Goal: Navigation & Orientation: Find specific page/section

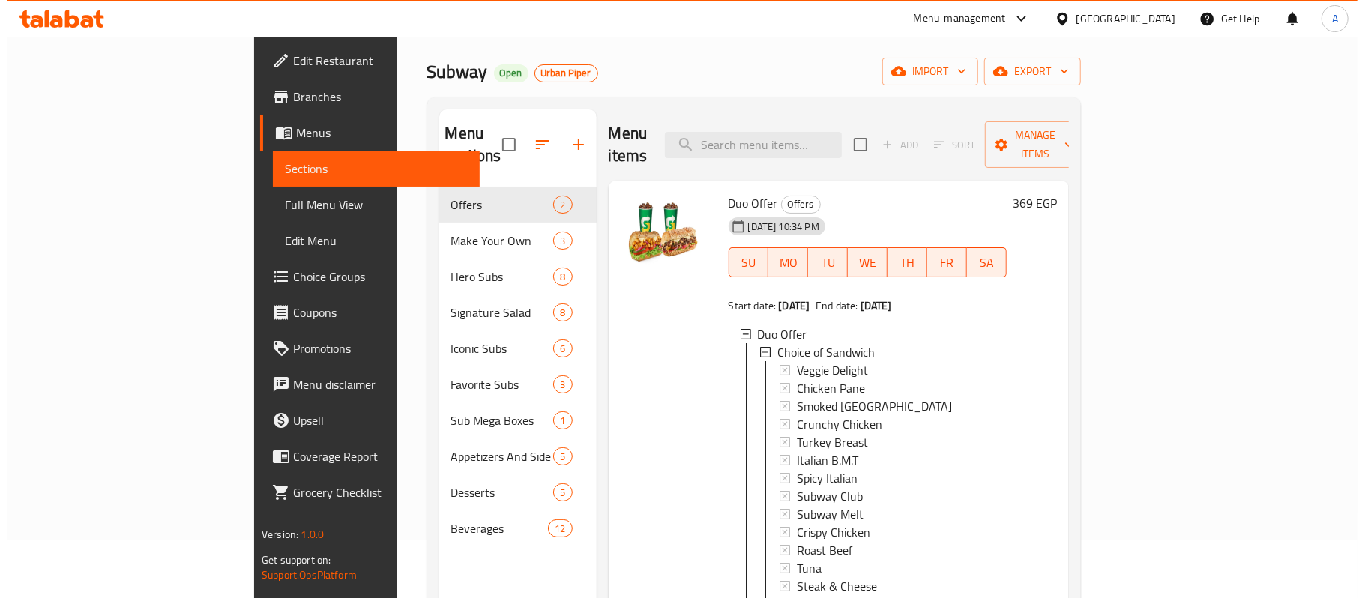
scroll to position [420, 0]
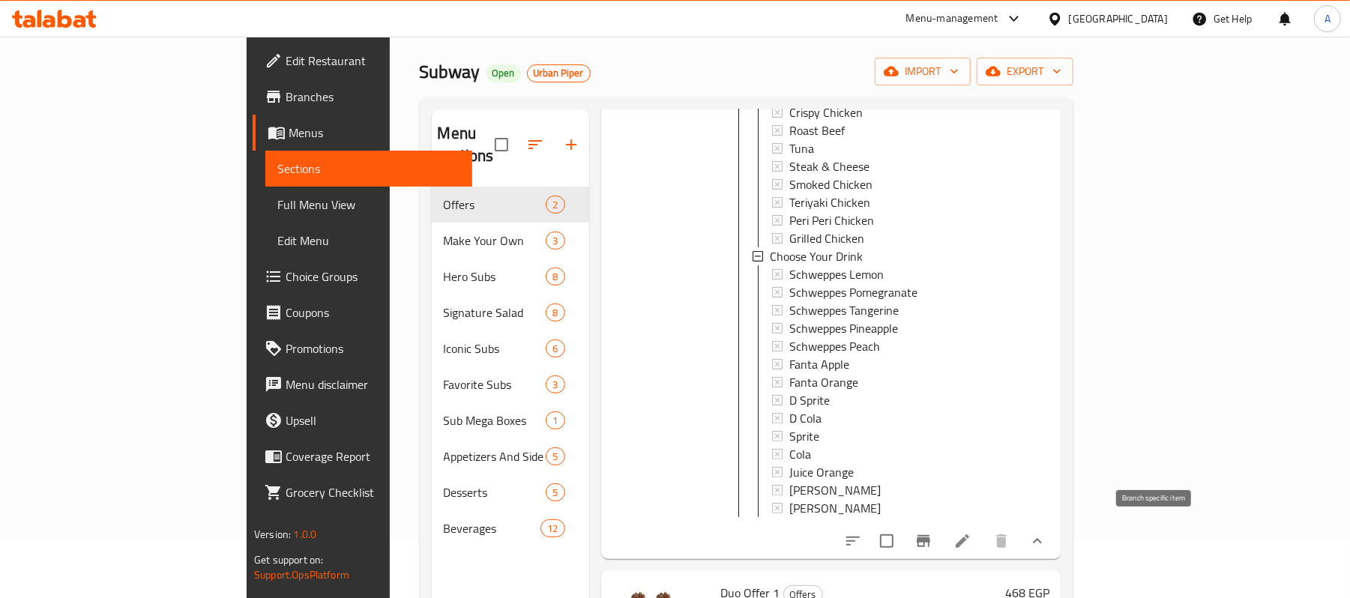
click at [930, 540] on icon "Branch-specific-item" at bounding box center [923, 541] width 13 height 12
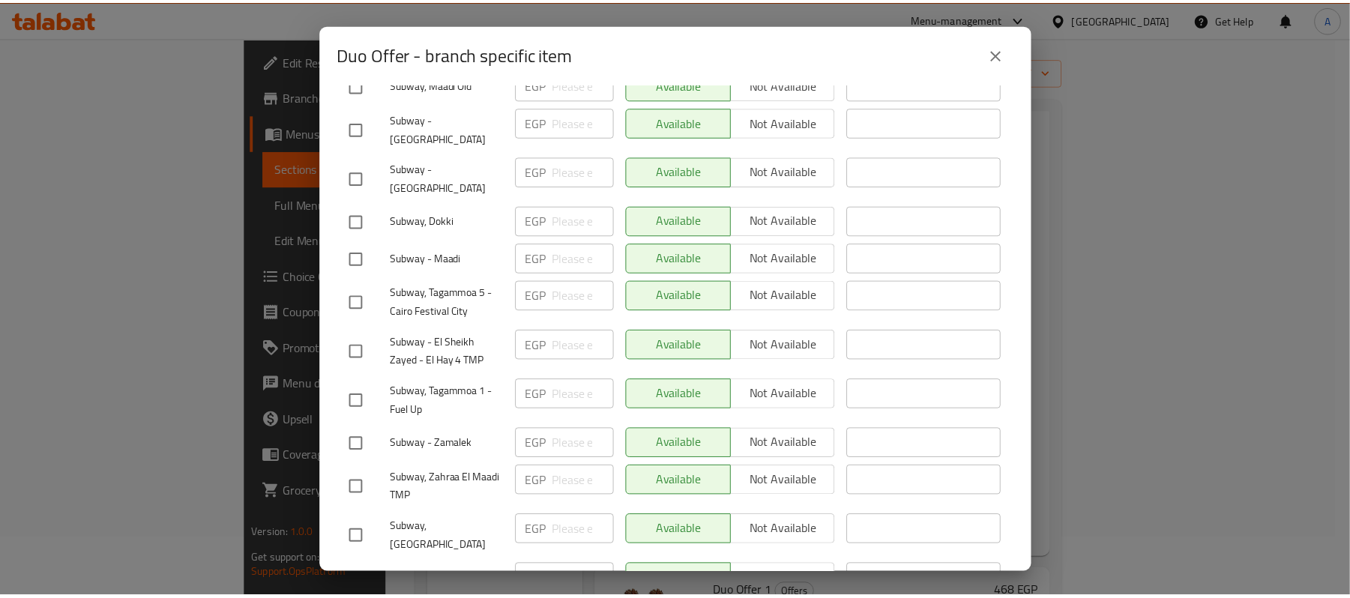
scroll to position [0, 0]
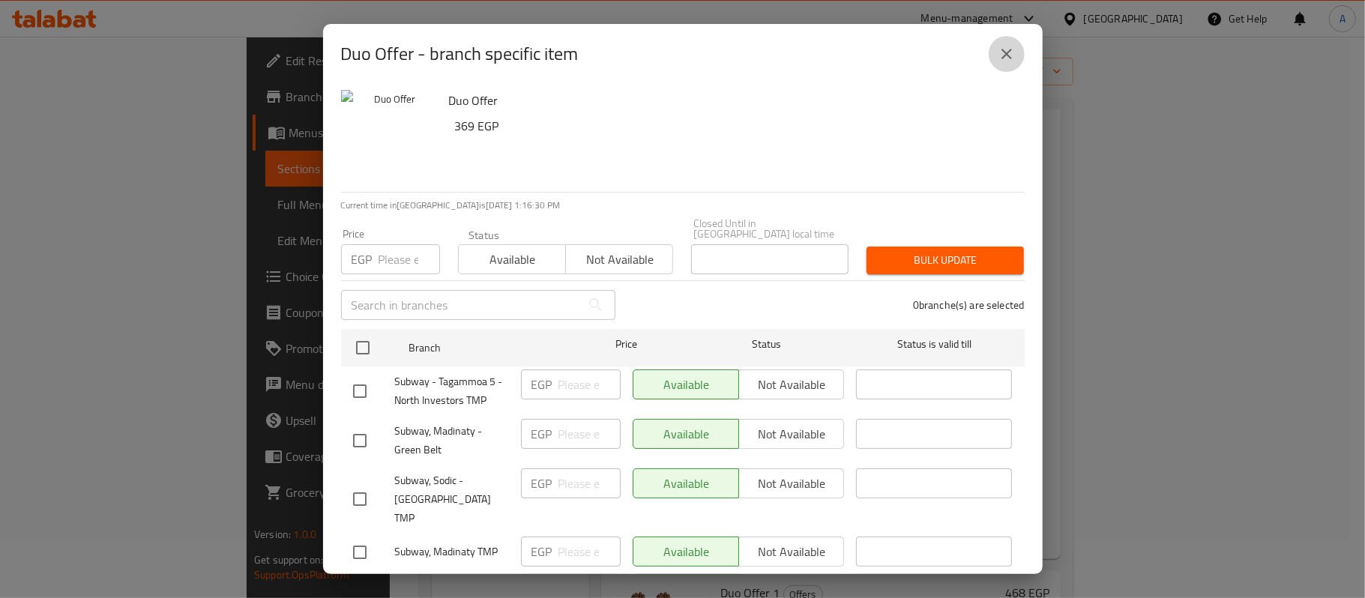
click at [1003, 52] on icon "close" at bounding box center [1007, 54] width 18 height 18
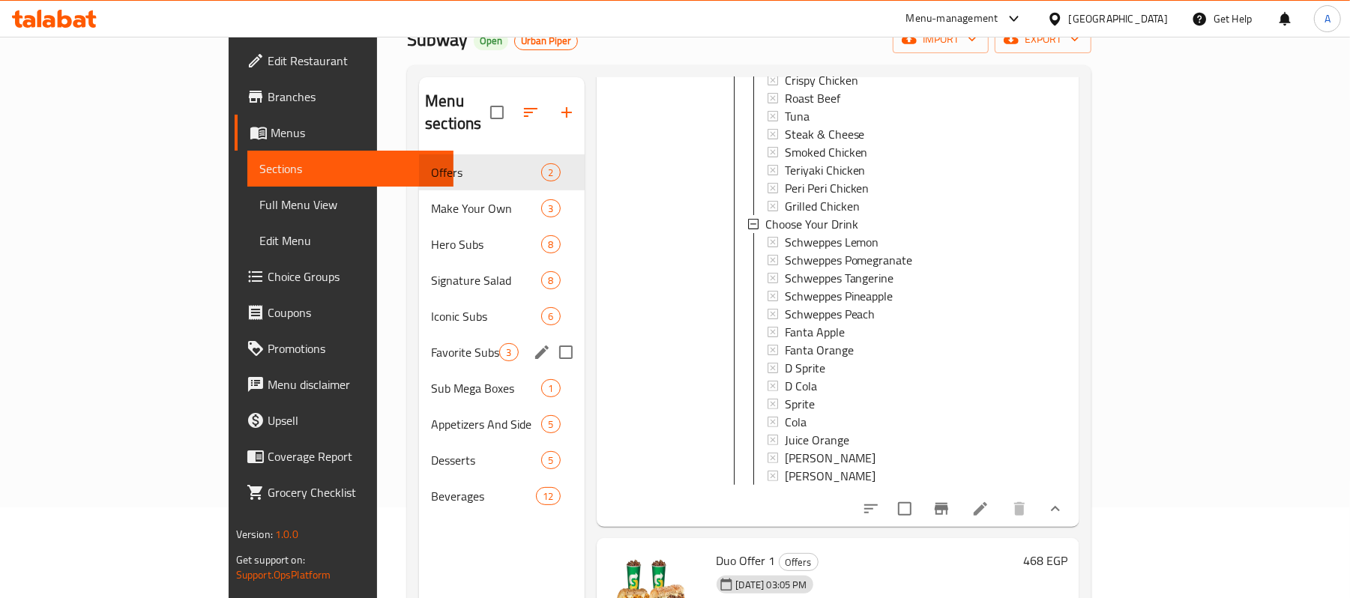
scroll to position [90, 0]
click at [431, 236] on span "Hero Subs" at bounding box center [465, 245] width 68 height 18
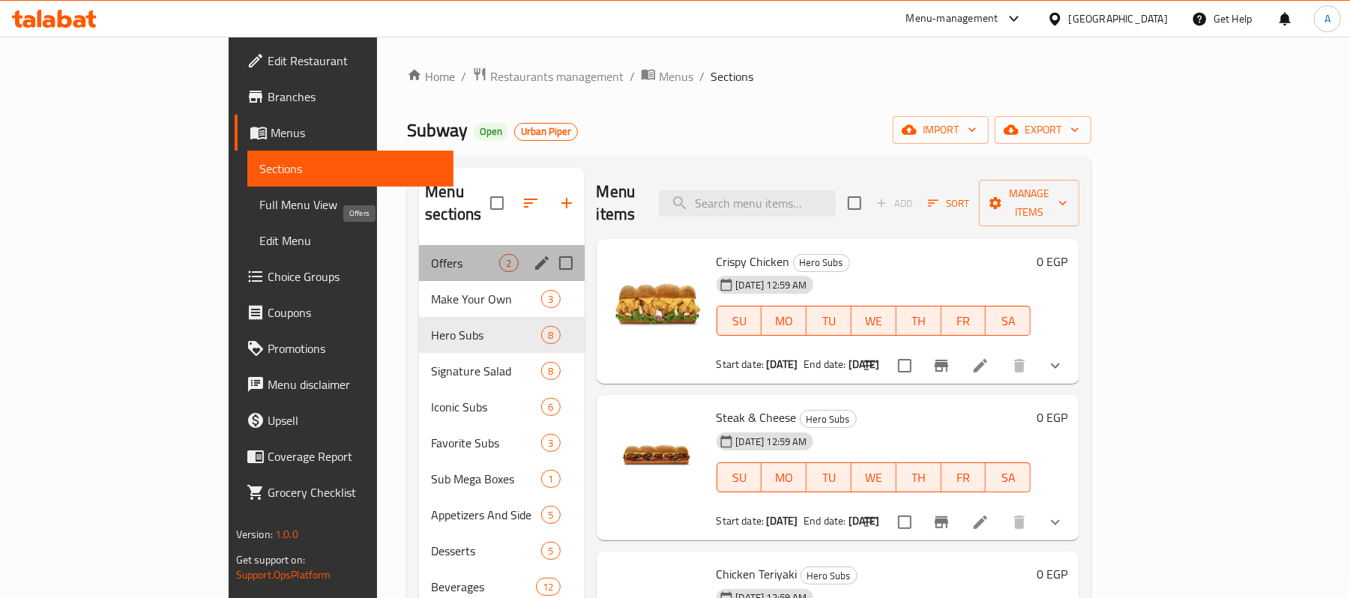
click at [431, 254] on span "Offers" at bounding box center [465, 263] width 68 height 18
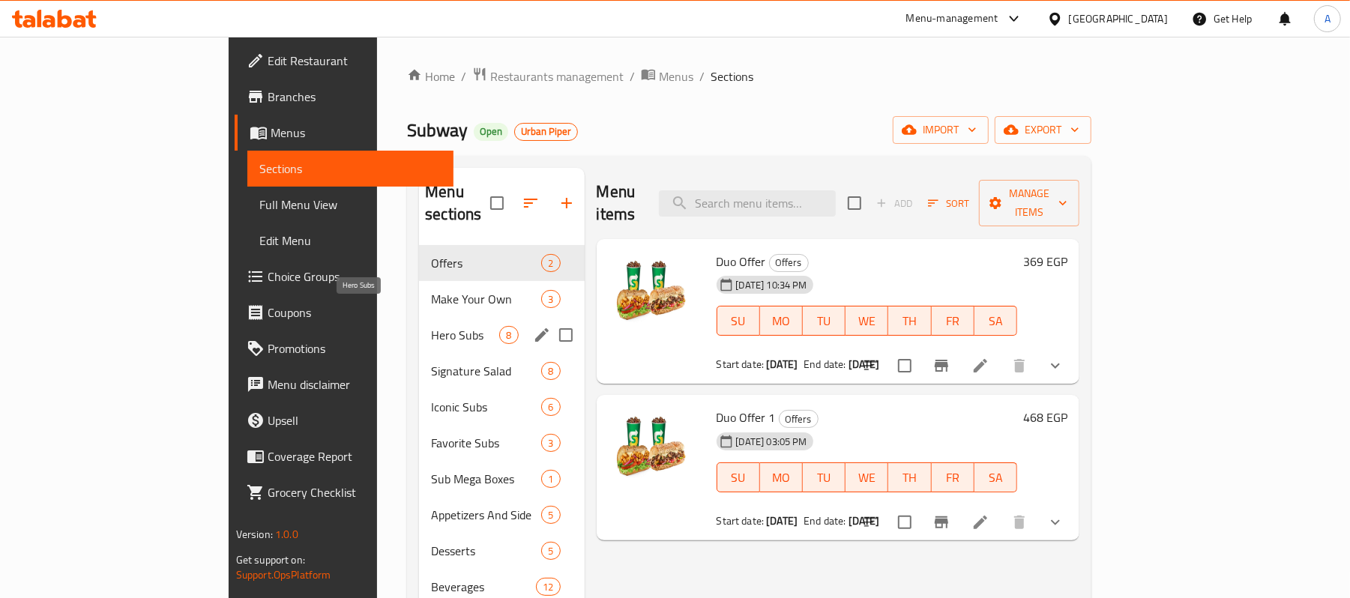
click at [431, 326] on span "Hero Subs" at bounding box center [465, 335] width 68 height 18
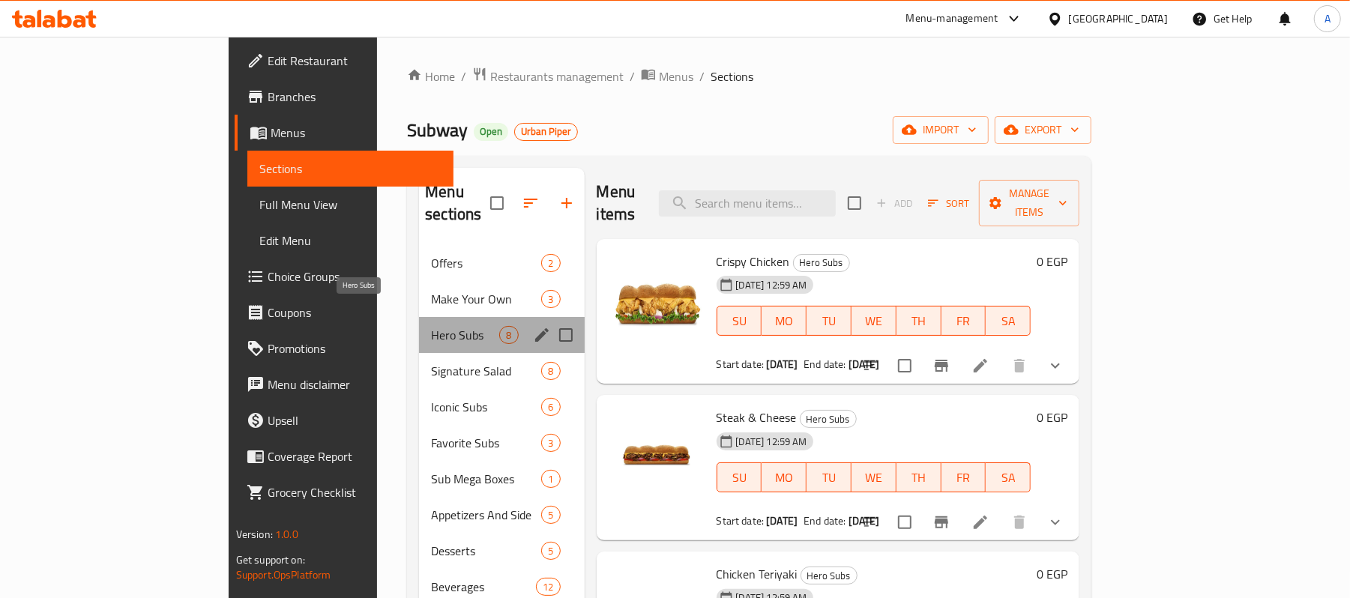
click at [431, 326] on span "Hero Subs" at bounding box center [465, 335] width 68 height 18
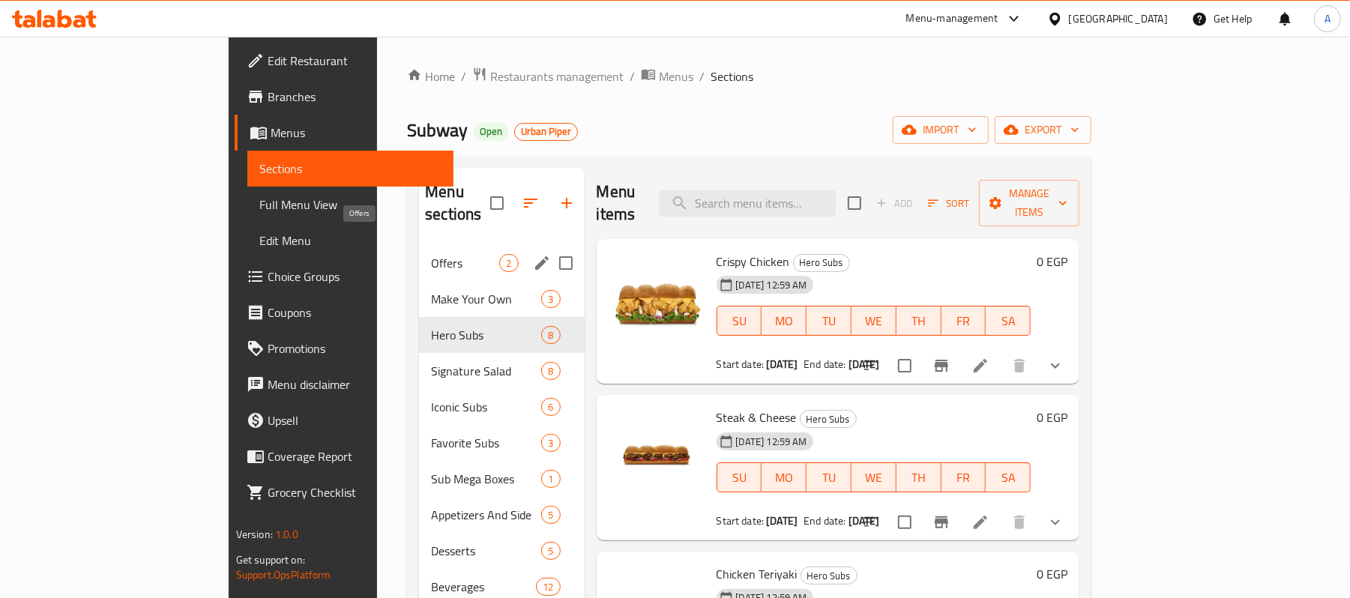
click at [431, 254] on span "Offers" at bounding box center [465, 263] width 68 height 18
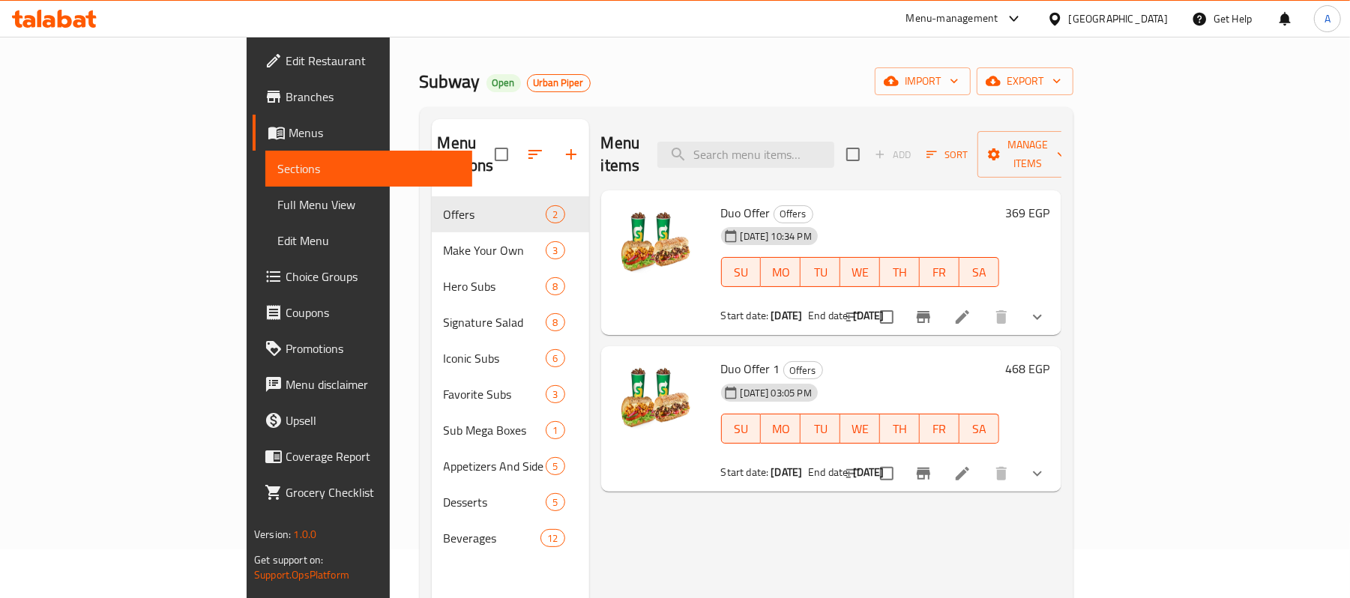
scroll to position [48, 0]
click at [1046, 309] on icon "show more" at bounding box center [1037, 318] width 18 height 18
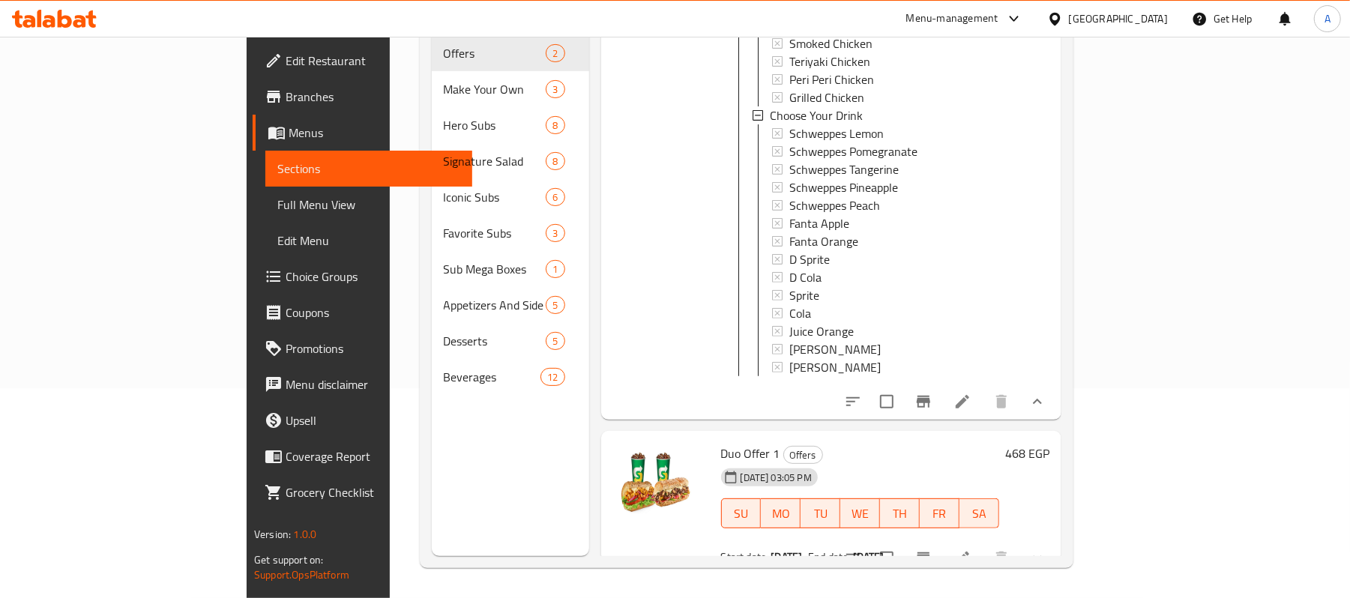
scroll to position [420, 0]
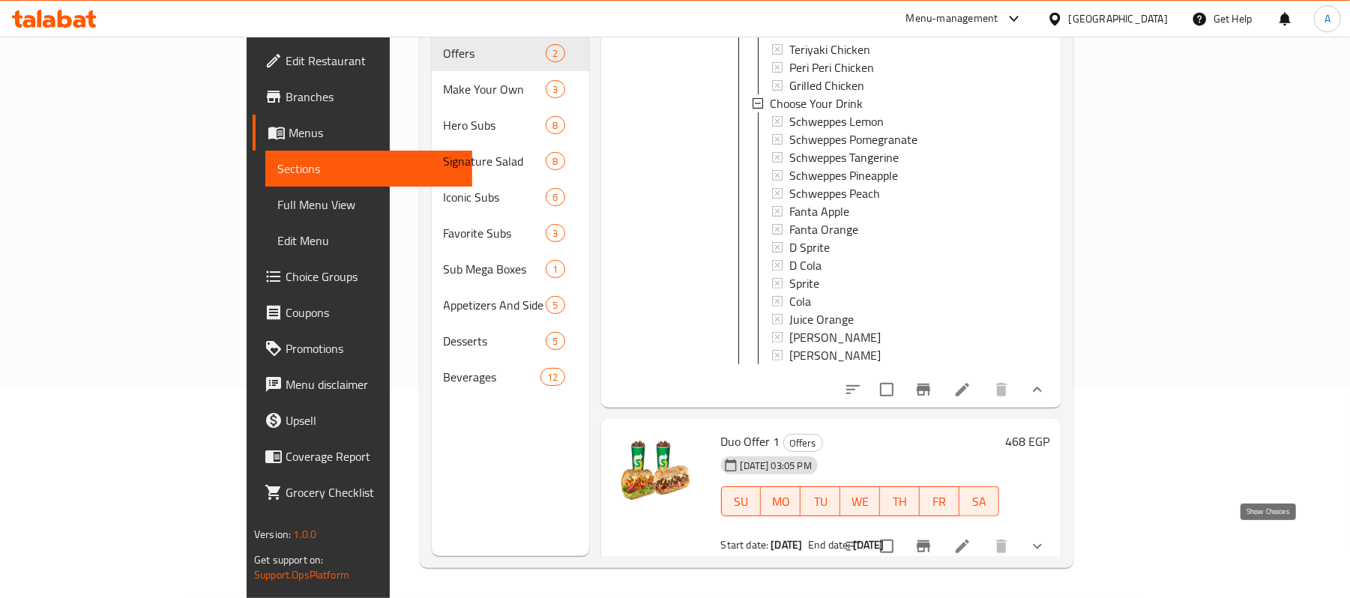
click at [1046, 537] on icon "show more" at bounding box center [1037, 546] width 18 height 18
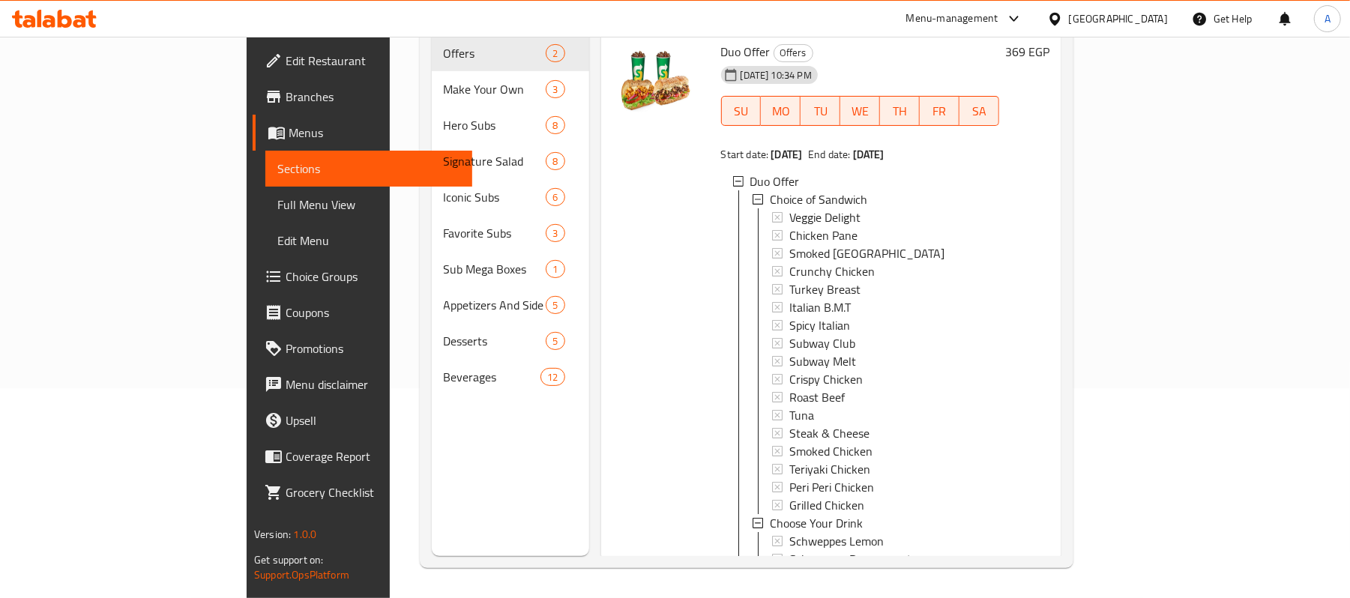
scroll to position [0, 0]
